Goal: Find contact information: Obtain details needed to contact an individual or organization

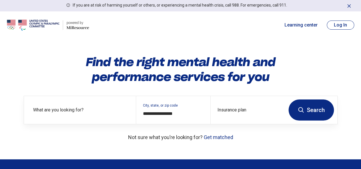
click at [171, 117] on input "**********" at bounding box center [173, 114] width 61 height 7
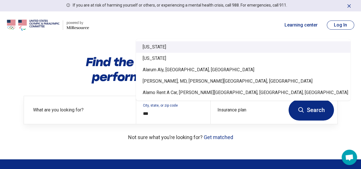
click at [177, 44] on div "Alabama" at bounding box center [243, 46] width 215 height 11
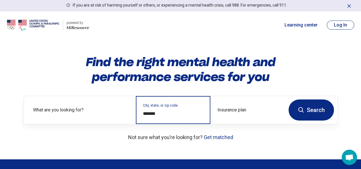
type input "*******"
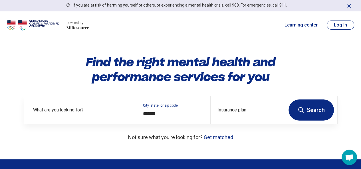
click at [309, 111] on button "Search" at bounding box center [311, 110] width 45 height 21
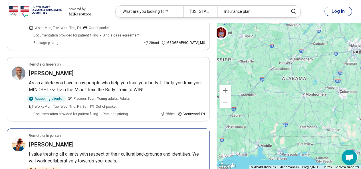
scroll to position [97, 0]
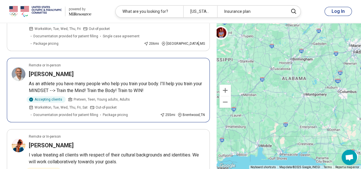
drag, startPoint x: 149, startPoint y: 85, endPoint x: 131, endPoint y: 86, distance: 17.2
click at [131, 86] on p "As an athlete you have many people who help you train your body. I'll help you …" at bounding box center [117, 88] width 176 height 14
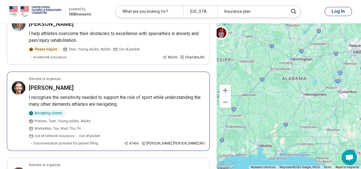
scroll to position [306, 0]
click at [134, 94] on p "I recognize the sensitivity needed to support the role of sport while understan…" at bounding box center [117, 101] width 176 height 14
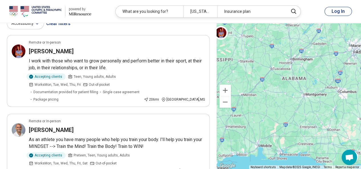
scroll to position [0, 0]
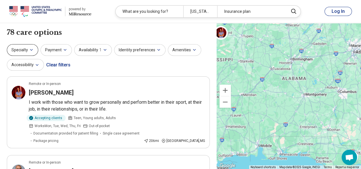
click at [33, 51] on icon "button" at bounding box center [31, 50] width 5 height 5
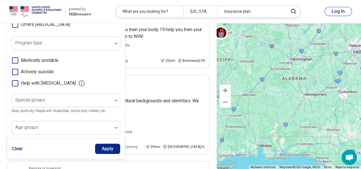
scroll to position [156, 0]
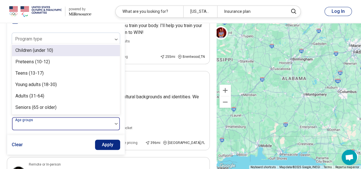
click at [114, 127] on div at bounding box center [116, 123] width 7 height 13
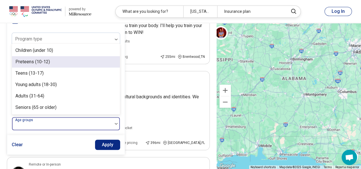
click at [73, 59] on div "Preteens (10-12)" at bounding box center [66, 61] width 108 height 11
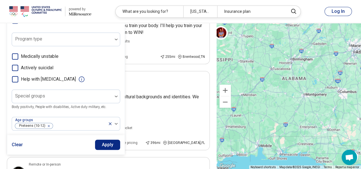
click at [103, 140] on button "Apply" at bounding box center [107, 145] width 25 height 10
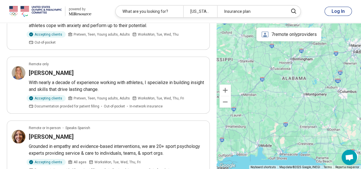
scroll to position [661, 0]
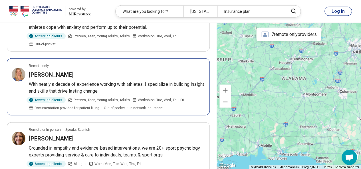
click at [155, 81] on p "With nearly a decade of experience working with athletes, I specialize in build…" at bounding box center [117, 88] width 176 height 14
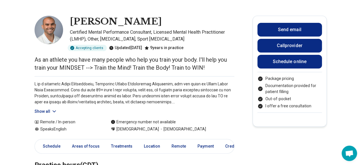
scroll to position [19, 0]
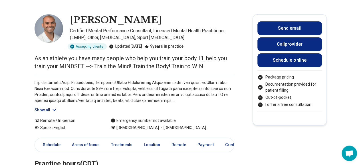
click at [50, 107] on button "Show all" at bounding box center [46, 110] width 23 height 6
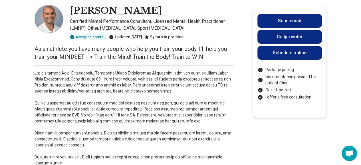
scroll to position [28, 0]
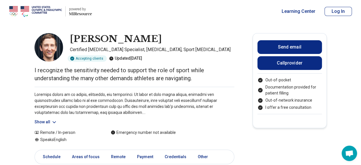
scroll to position [6, 0]
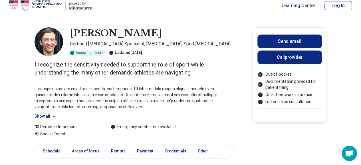
click at [46, 118] on button "Show all" at bounding box center [46, 116] width 23 height 6
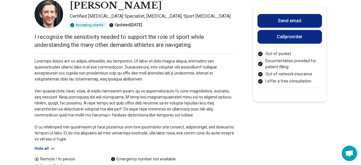
scroll to position [32, 0]
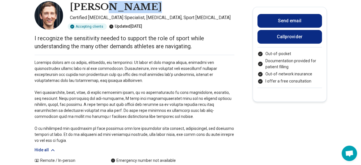
drag, startPoint x: 139, startPoint y: 7, endPoint x: 103, endPoint y: 7, distance: 36.0
click at [103, 7] on div "Riley Nickols" at bounding box center [152, 7] width 165 height 12
copy h1 "Nickols"
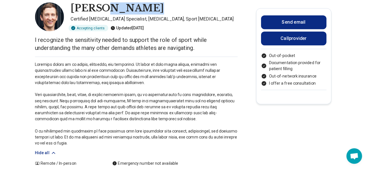
scroll to position [0, 0]
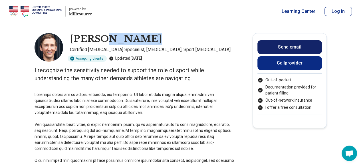
click at [284, 44] on button "Send email" at bounding box center [290, 47] width 65 height 14
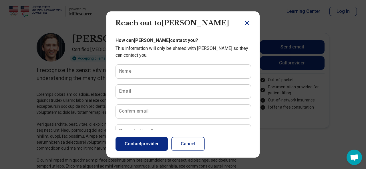
scroll to position [73, 0]
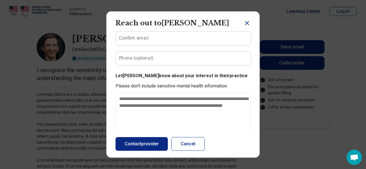
click at [246, 21] on icon "Close dialog" at bounding box center [246, 23] width 7 height 7
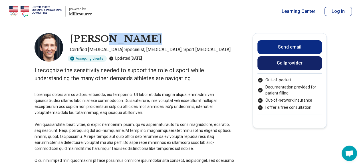
click at [275, 61] on button "Call provider" at bounding box center [290, 63] width 65 height 14
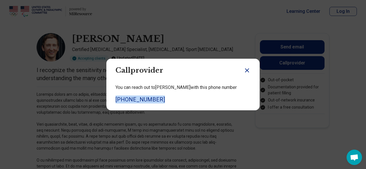
drag, startPoint x: 155, startPoint y: 101, endPoint x: 106, endPoint y: 100, distance: 48.3
click at [106, 100] on div "You can reach out to Riley with this phone number (916) 234-6362" at bounding box center [182, 93] width 153 height 33
copy link "(916) 234-6362"
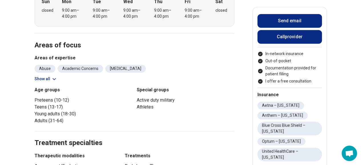
scroll to position [151, 0]
click at [49, 78] on button "Show all" at bounding box center [46, 79] width 23 height 6
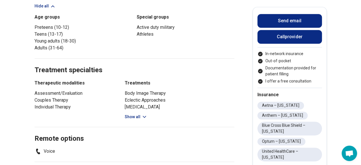
scroll to position [340, 0]
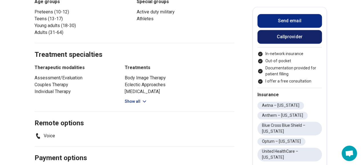
click at [289, 32] on button "Call provider" at bounding box center [290, 37] width 65 height 14
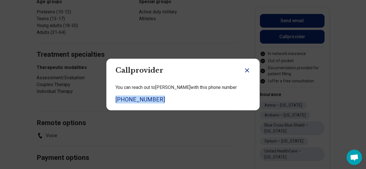
drag, startPoint x: 158, startPoint y: 99, endPoint x: 106, endPoint y: 101, distance: 51.4
click at [106, 101] on div "You can reach out to Kelsey with this phone number (765) 237-9658" at bounding box center [182, 93] width 153 height 33
copy link "(765) 237-9658"
click at [245, 69] on icon "Close dialog" at bounding box center [246, 70] width 7 height 7
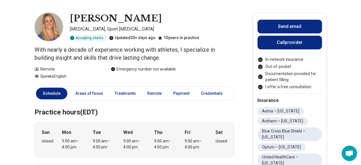
scroll to position [20, 0]
